Goal: Task Accomplishment & Management: Complete application form

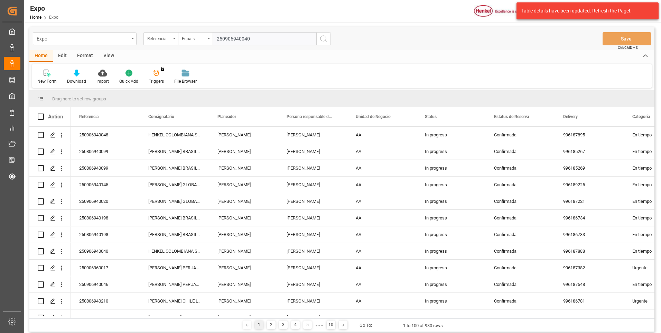
type input "250906940040"
click at [325, 42] on icon "search button" at bounding box center [324, 39] width 8 height 8
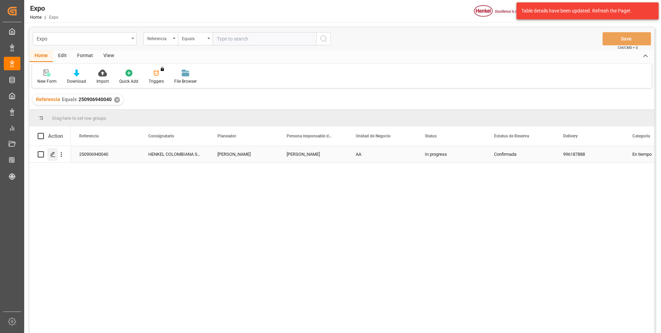
click at [50, 155] on div "Press SPACE to select this row." at bounding box center [52, 154] width 10 height 13
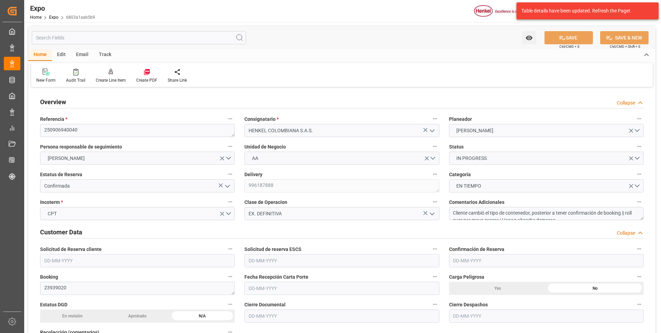
type input "20150"
type input "21362"
type input "20"
type input "9320697"
type input "9946855"
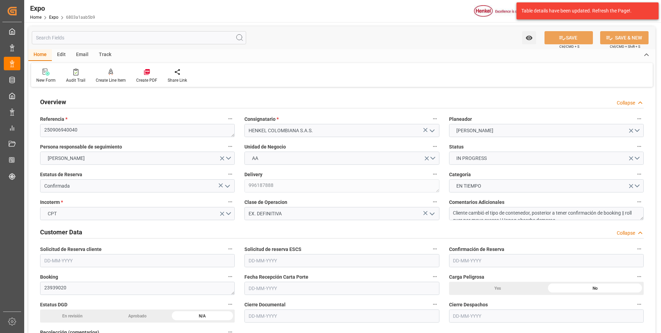
type input "9937311"
type input "MXZLO"
type input "COBUN"
type input "9937311"
type input "[DATE]"
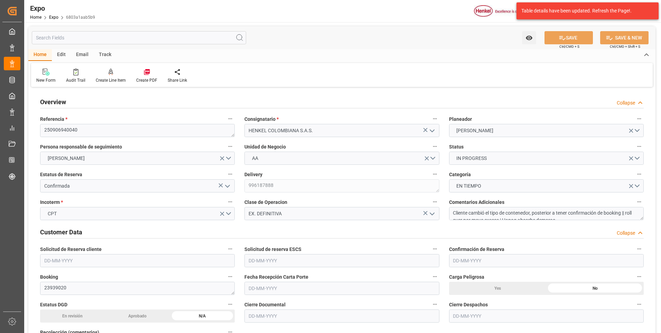
type input "[DATE]"
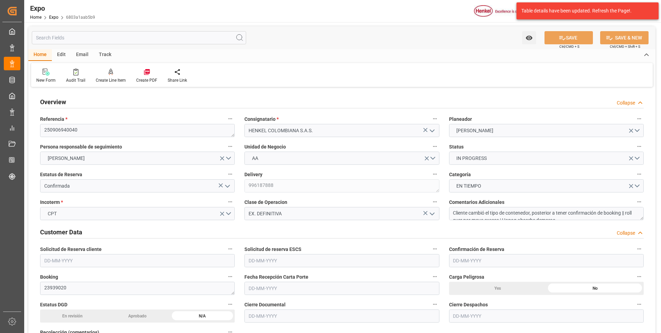
type input "[DATE]"
type input "[DATE] 00:00"
type input "[DATE]"
type input "[DATE] 22:41"
type input "[DATE]"
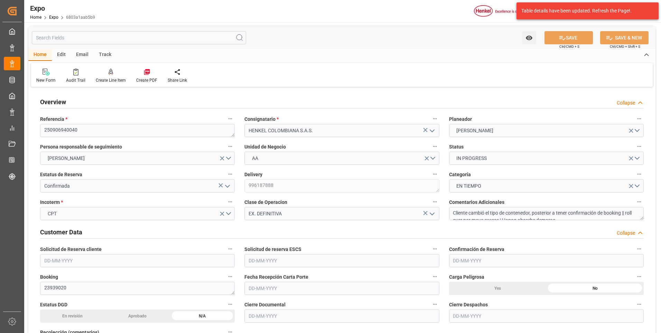
type input "[DATE]"
type input "[DATE] 06:00"
type input "[DATE] 00:00"
type input "[DATE] 00:01"
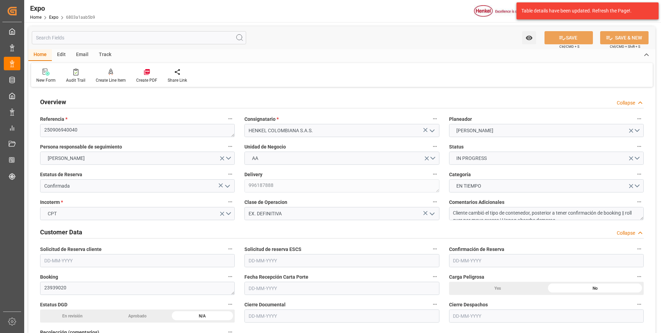
type input "[DATE] 00:00"
type input "[DATE] 20:16"
type input "[DATE] 12:40"
type input "[DATE] 15:00"
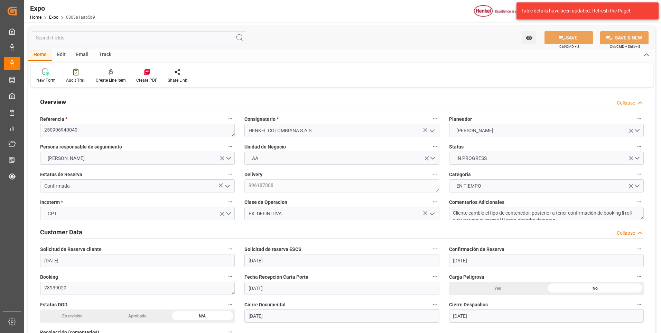
type input "[DATE] 09:36"
type input "[DATE] 06:00"
type input "[DATE] 00:01"
type input "[DATE] 10:11"
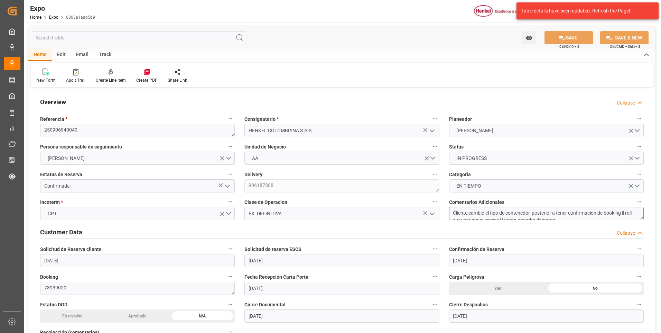
click at [562, 217] on textarea "Cliente cambió el tipo de contenedor, posterior a tener confirmación de booking…" at bounding box center [546, 213] width 195 height 13
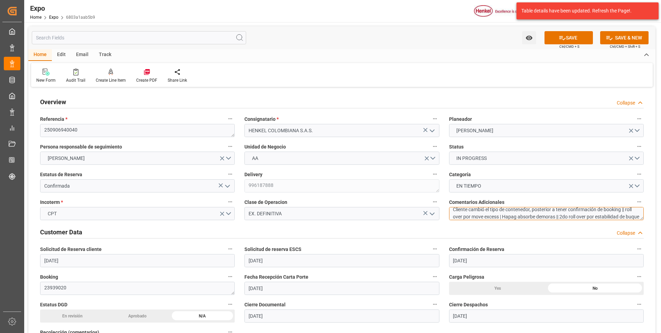
scroll to position [11, 0]
type textarea "Cliente cambió el tipo de contenedor, posterior a tener confirmación de booking…"
click at [572, 36] on button "SAVE" at bounding box center [569, 37] width 48 height 13
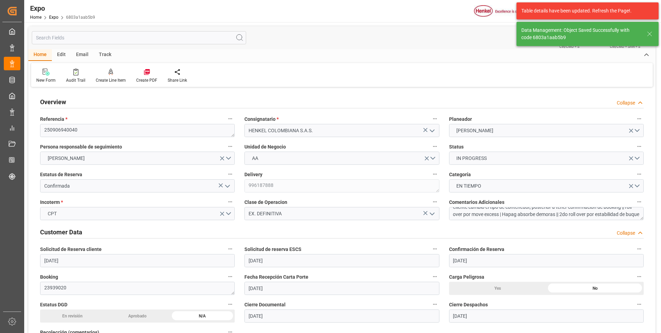
type textarea "[PERSON_NAME]"
type input "[DATE] 00:06"
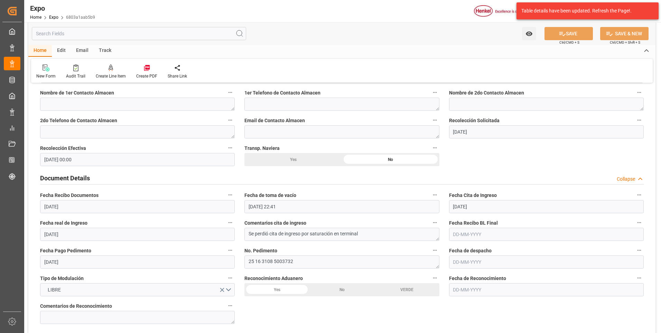
scroll to position [657, 0]
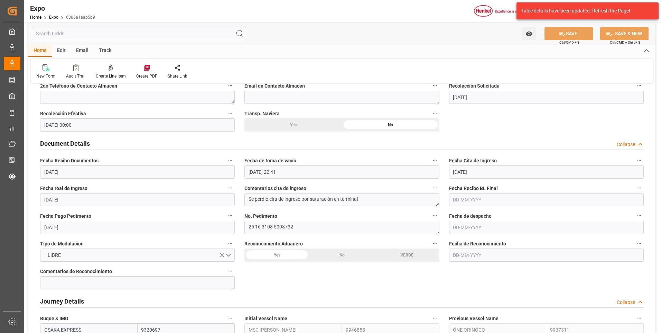
click at [464, 228] on input "text" at bounding box center [546, 227] width 195 height 13
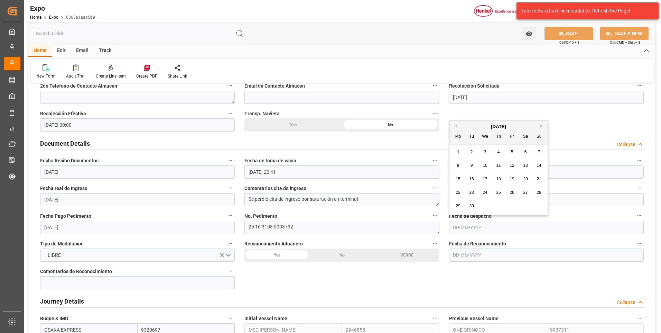
click at [456, 126] on button "Previous Month" at bounding box center [455, 126] width 4 height 4
click at [468, 205] on div "26" at bounding box center [472, 206] width 9 height 8
type input "[DATE]"
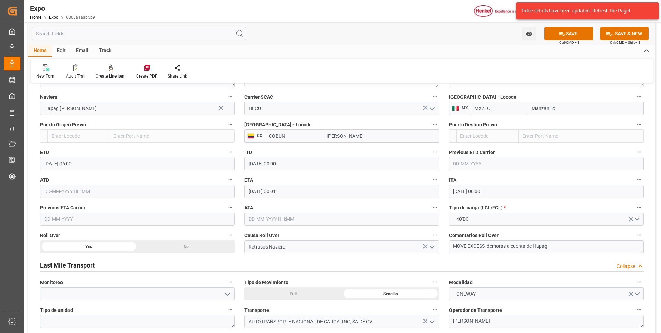
scroll to position [969, 0]
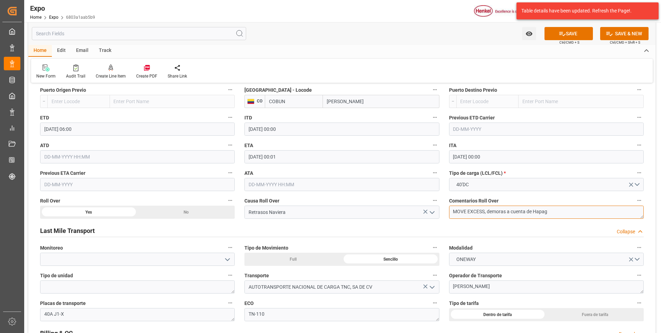
drag, startPoint x: 506, startPoint y: 213, endPoint x: 511, endPoint y: 214, distance: 5.2
click at [506, 213] on textarea "MOVE EXCESS, demoras a cuenta de Hapag" at bounding box center [546, 211] width 195 height 13
drag, startPoint x: 433, startPoint y: 213, endPoint x: 419, endPoint y: 223, distance: 17.4
click at [433, 213] on icon "open menu" at bounding box center [432, 212] width 8 height 8
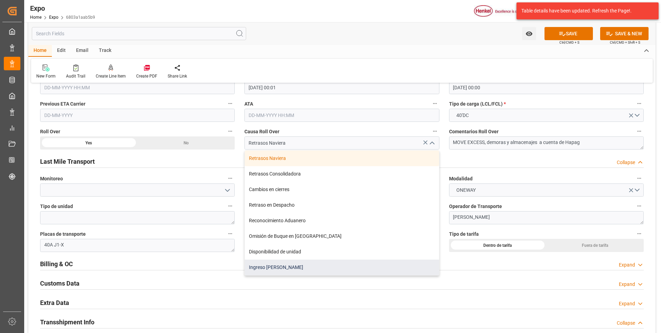
scroll to position [1072, 0]
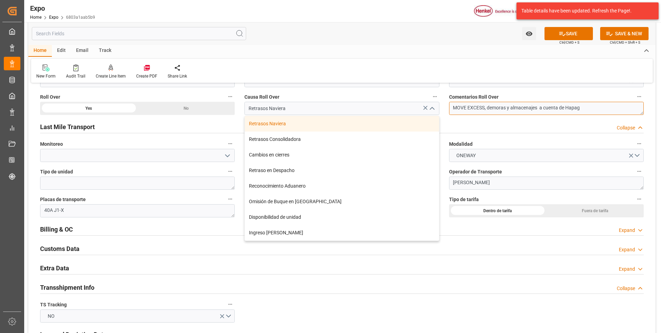
click at [487, 108] on textarea "MOVE EXCESS, demoras y almacenajes a cuenta de Hapag" at bounding box center [546, 108] width 195 height 13
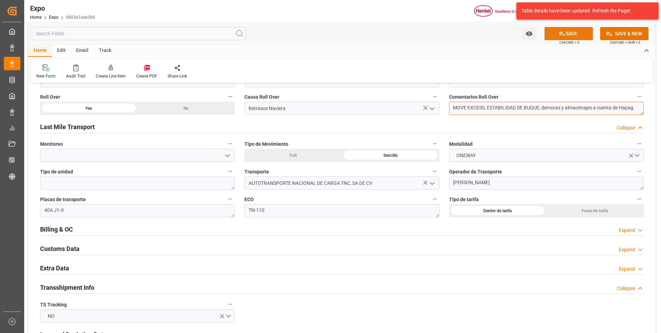
type textarea "MOVE EXCESS, ESTABILIDAD DE BUQUE, demoras y almacenajes a cuenta de Hapag"
click at [574, 39] on button "SAVE" at bounding box center [569, 33] width 48 height 13
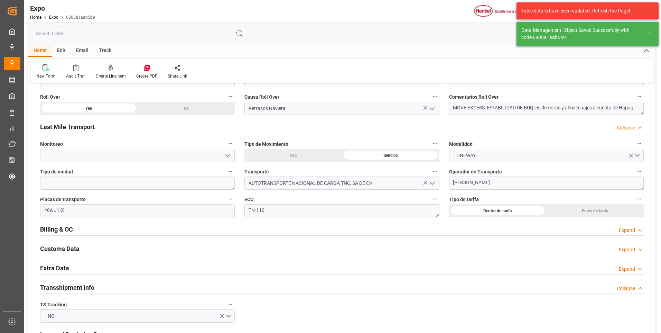
type input "[DATE] 00:09"
click at [624, 265] on div "Expand" at bounding box center [627, 268] width 16 height 7
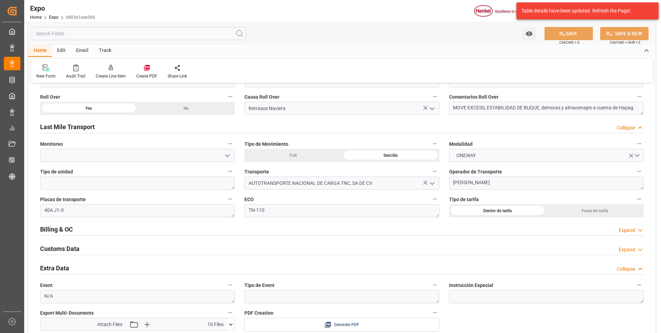
scroll to position [1142, 0]
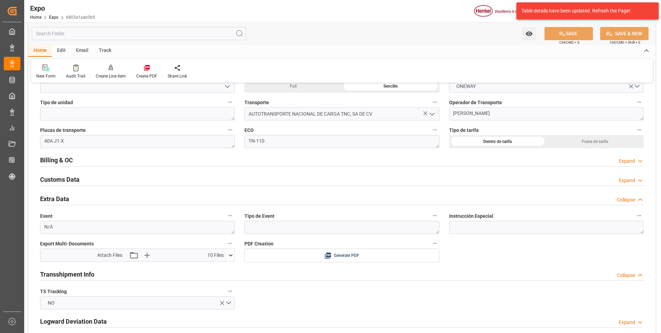
click at [232, 253] on icon at bounding box center [230, 254] width 7 height 7
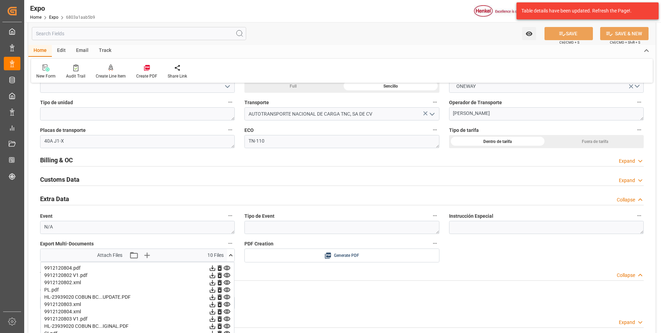
scroll to position [1211, 0]
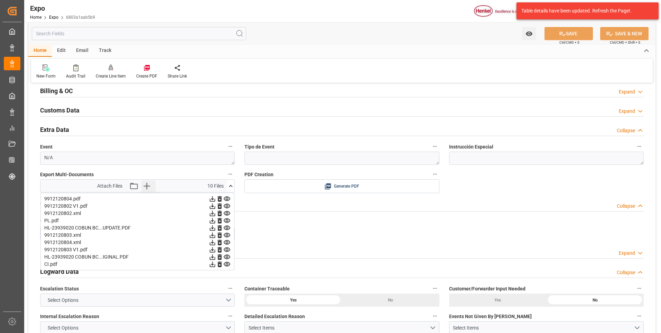
click at [145, 186] on icon "button" at bounding box center [146, 185] width 11 height 11
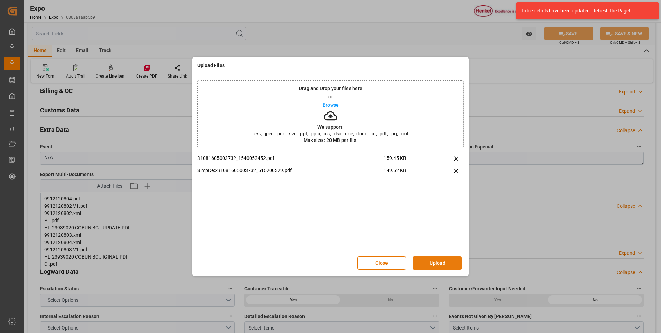
click at [452, 268] on button "Upload" at bounding box center [437, 262] width 48 height 13
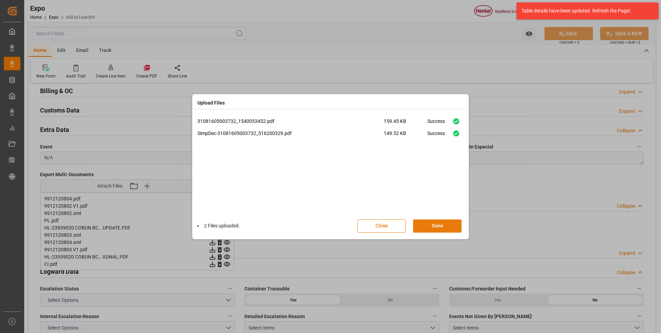
click at [429, 227] on button "Done" at bounding box center [437, 225] width 48 height 13
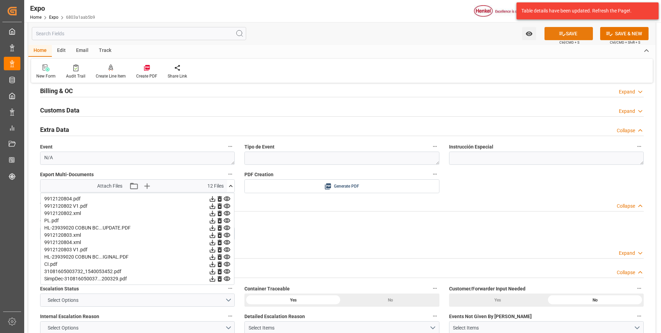
click at [569, 30] on button "SAVE" at bounding box center [569, 33] width 48 height 13
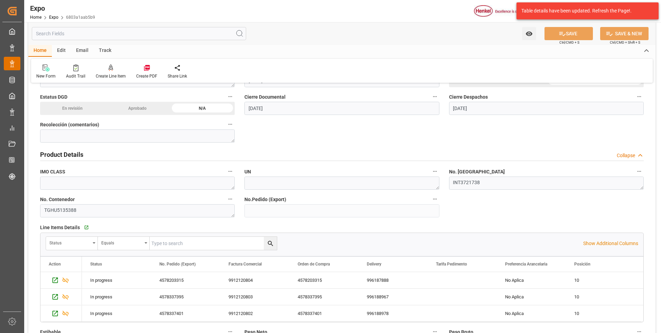
scroll to position [35, 0]
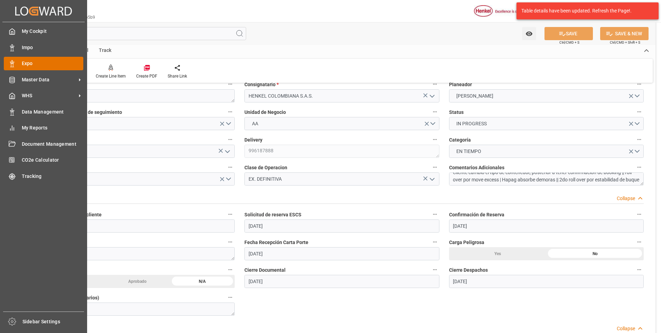
click at [17, 61] on div "Expo Expo" at bounding box center [44, 63] width 80 height 13
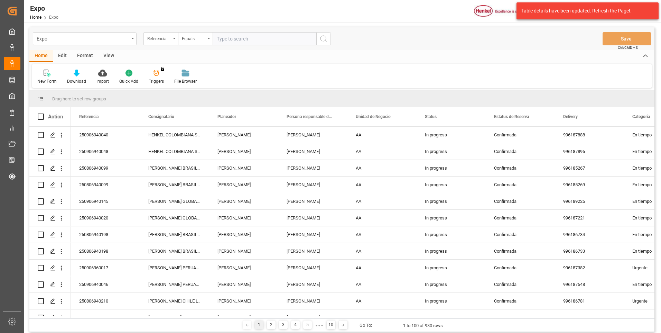
click at [238, 36] on input "text" at bounding box center [265, 38] width 104 height 13
paste input "250906940040"
type input "250906940040"
click at [319, 41] on button "search button" at bounding box center [324, 38] width 15 height 13
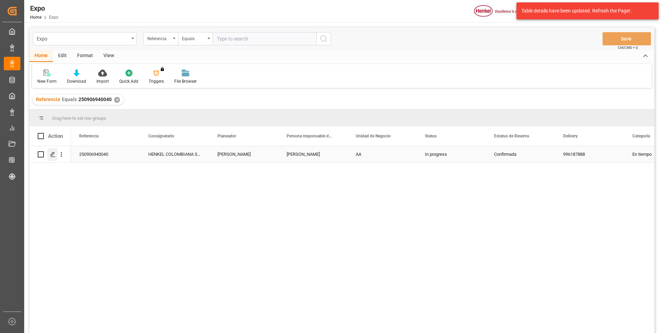
click at [55, 155] on icon "Press SPACE to select this row." at bounding box center [53, 155] width 6 height 6
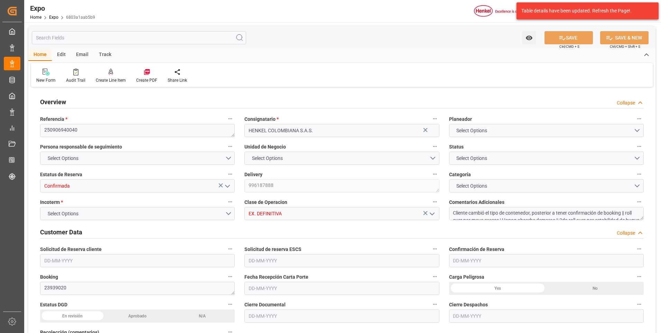
type input "20150"
type input "21362"
type input "20"
type input "9320697"
type input "9946855"
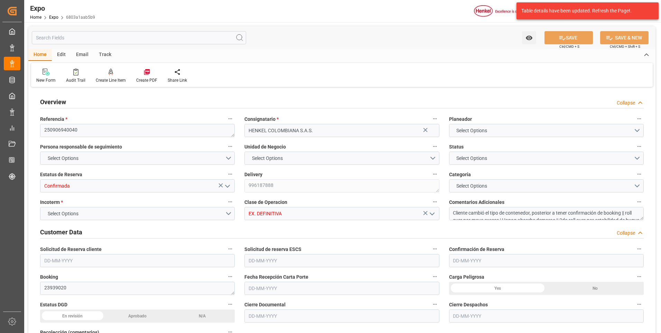
type input "9937311"
type input "MXZLO"
type input "COBUN"
type input "9937311"
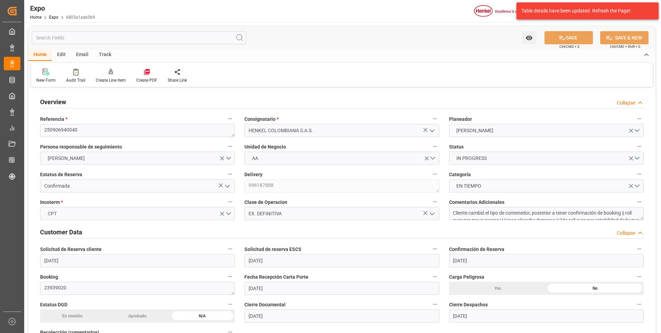
type input "[DATE]"
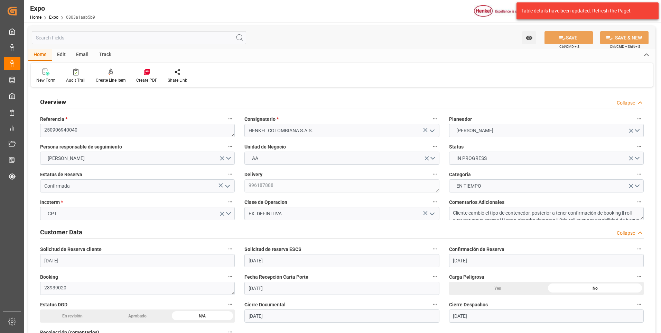
type input "[DATE]"
type input "[DATE] 00:00"
type input "[DATE]"
type input "[DATE] 22:41"
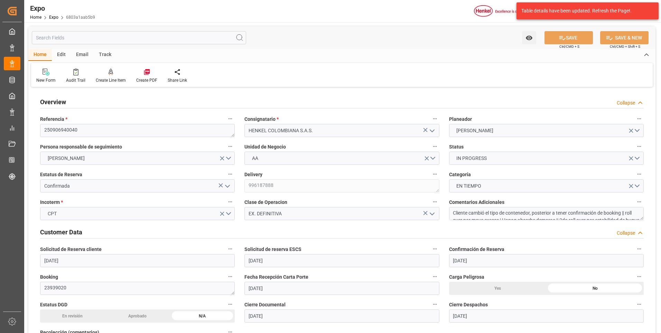
type input "[DATE]"
type input "[DATE] 06:00"
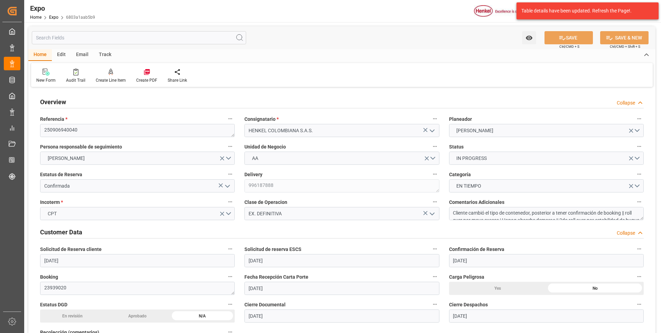
type input "[DATE] 00:00"
type input "[DATE] 00:01"
type input "[DATE] 00:00"
type input "[DATE] 00:09"
type input "[DATE] 12:40"
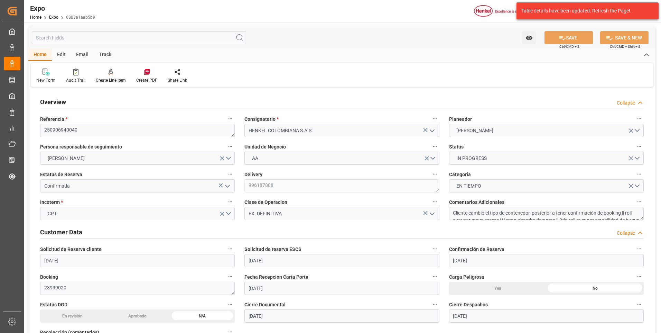
type input "[DATE] 15:00"
type input "[DATE] 09:36"
type input "[DATE] 06:00"
type input "[DATE] 00:01"
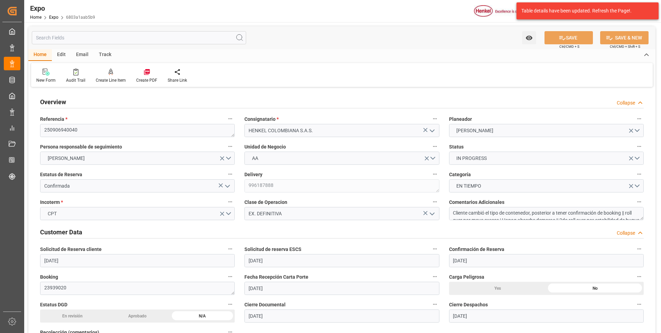
type input "[DATE] 10:11"
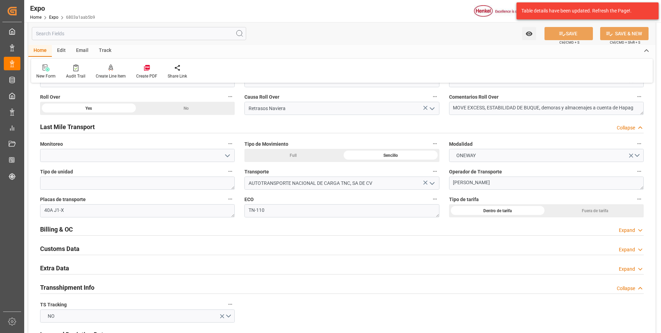
scroll to position [1142, 0]
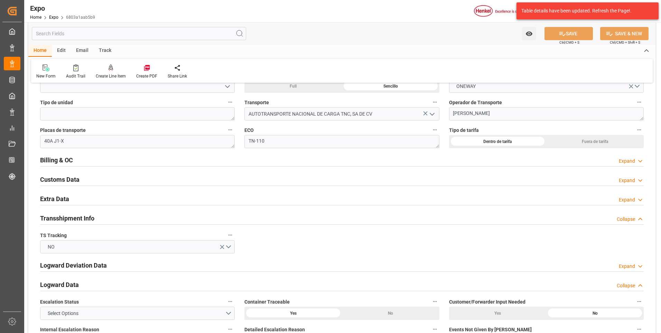
click at [632, 198] on div "Expand" at bounding box center [627, 199] width 16 height 7
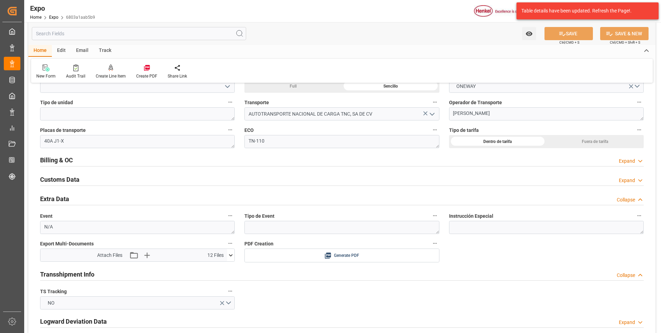
scroll to position [1211, 0]
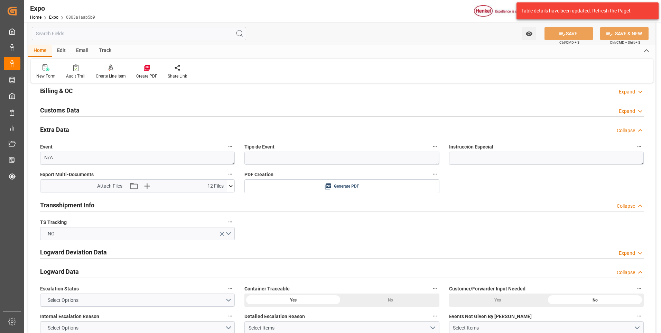
click at [231, 187] on icon at bounding box center [231, 186] width 4 height 2
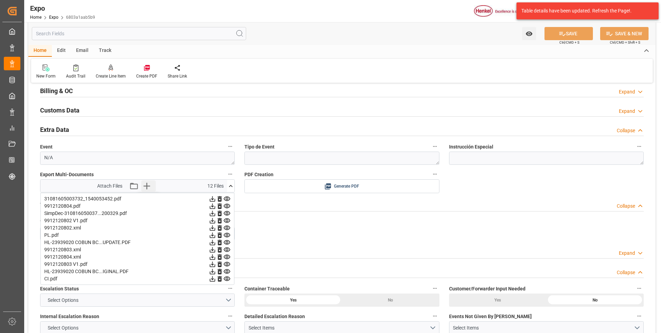
click at [148, 185] on icon "button" at bounding box center [146, 185] width 11 height 11
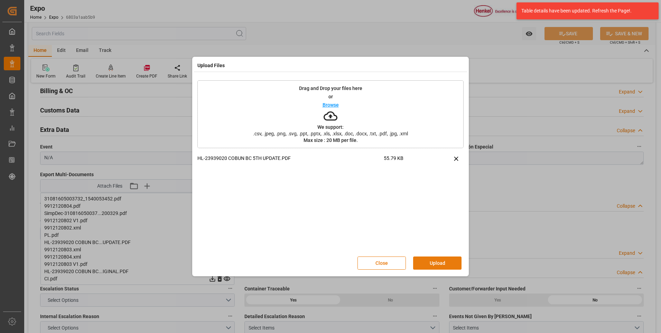
click at [431, 265] on button "Upload" at bounding box center [437, 262] width 48 height 13
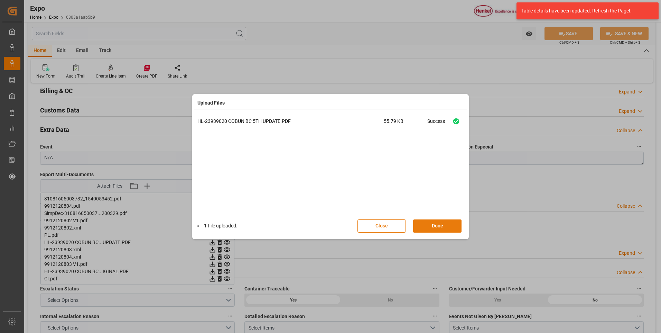
click at [455, 230] on button "Done" at bounding box center [437, 225] width 48 height 13
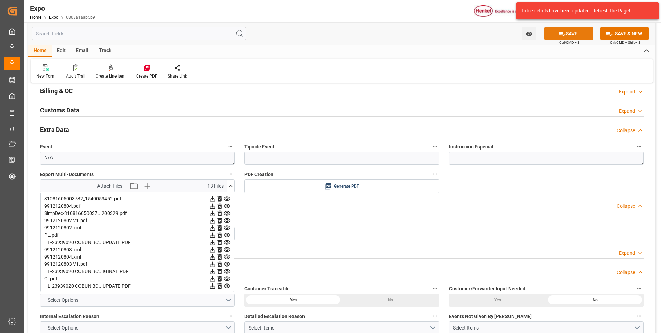
click at [584, 34] on button "SAVE" at bounding box center [569, 33] width 48 height 13
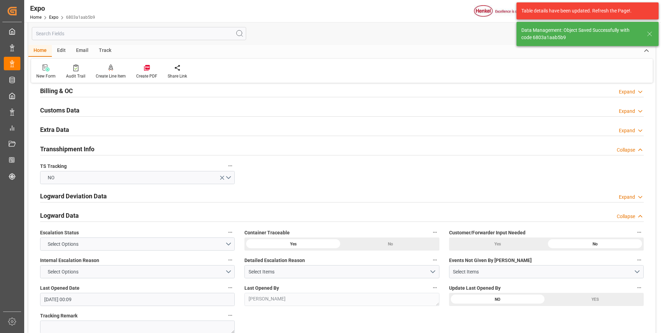
type input "[DATE] 00:11"
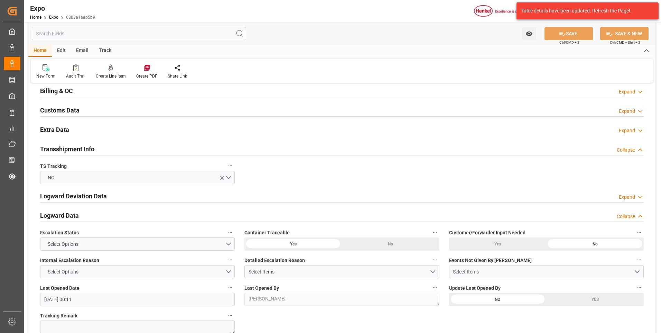
click at [621, 129] on div "Expand" at bounding box center [627, 130] width 16 height 7
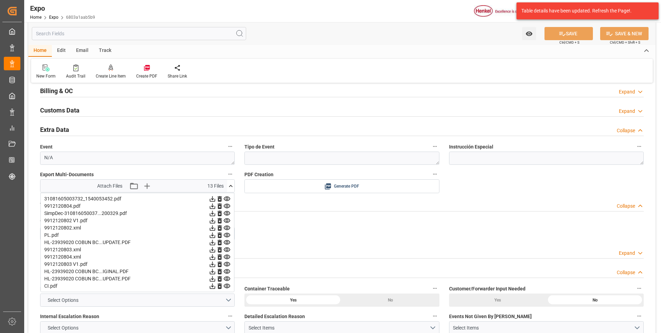
click at [230, 188] on icon at bounding box center [230, 185] width 7 height 7
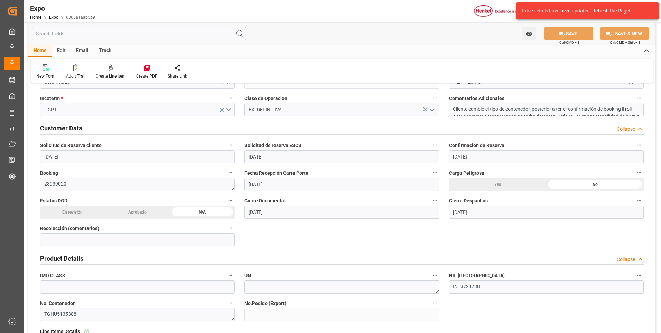
scroll to position [0, 0]
